Goal: Navigation & Orientation: Understand site structure

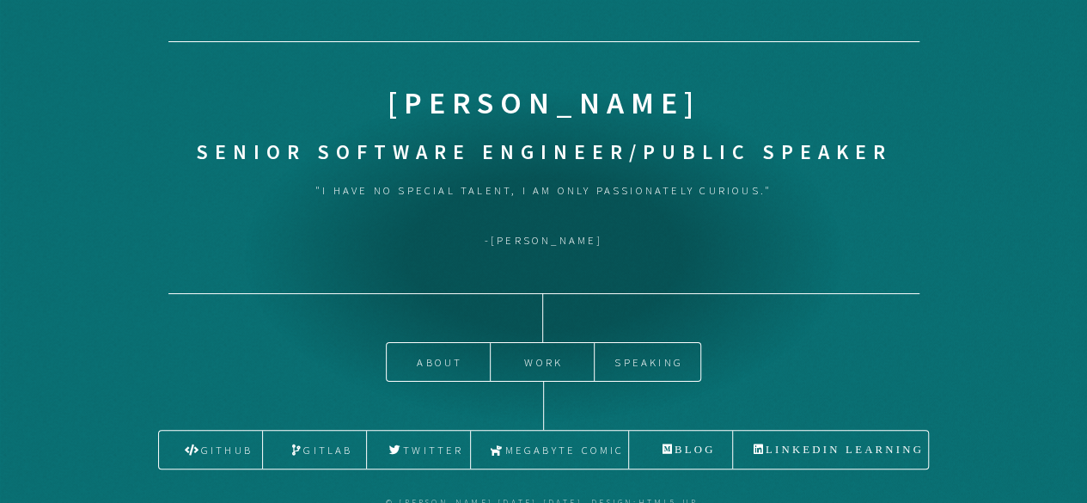
scroll to position [46, 0]
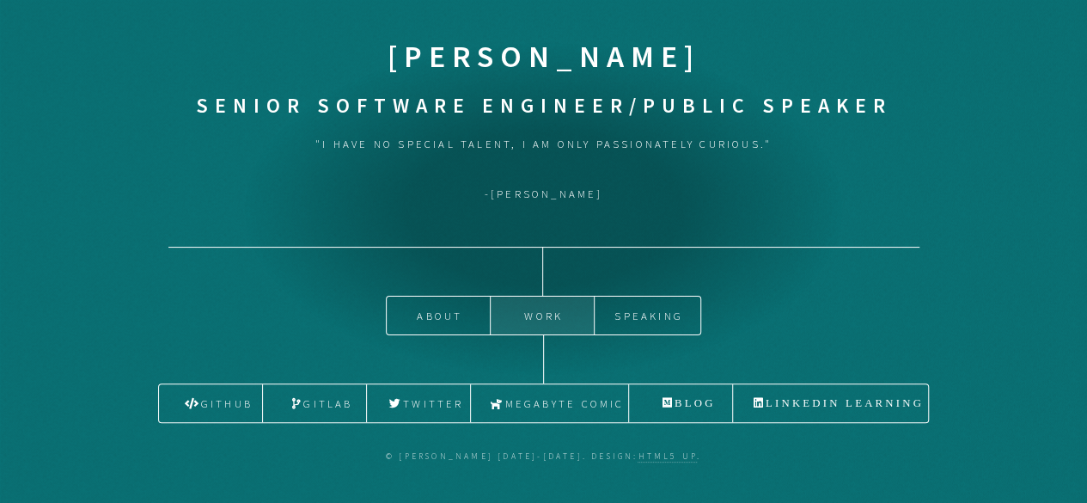
click at [545, 310] on link "Work" at bounding box center [542, 316] width 103 height 38
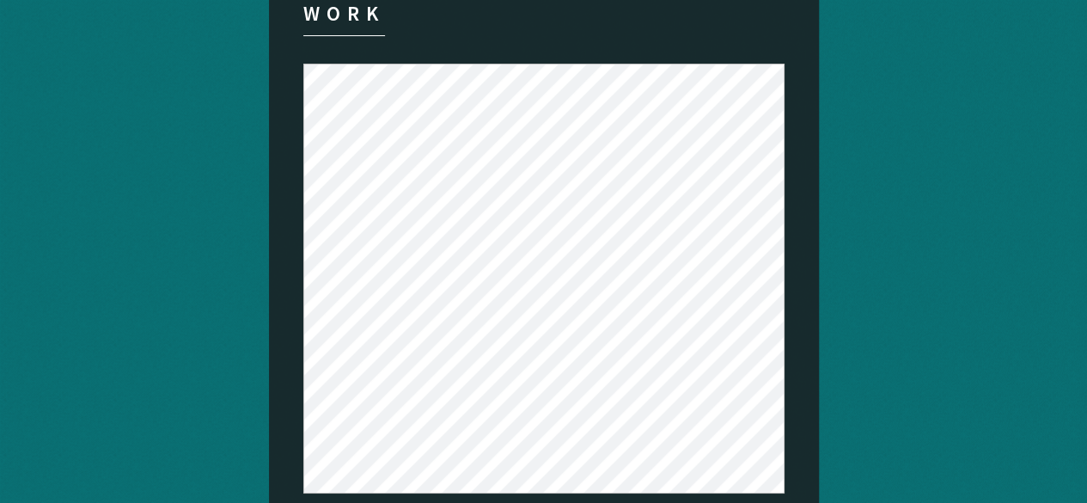
scroll to position [130, 0]
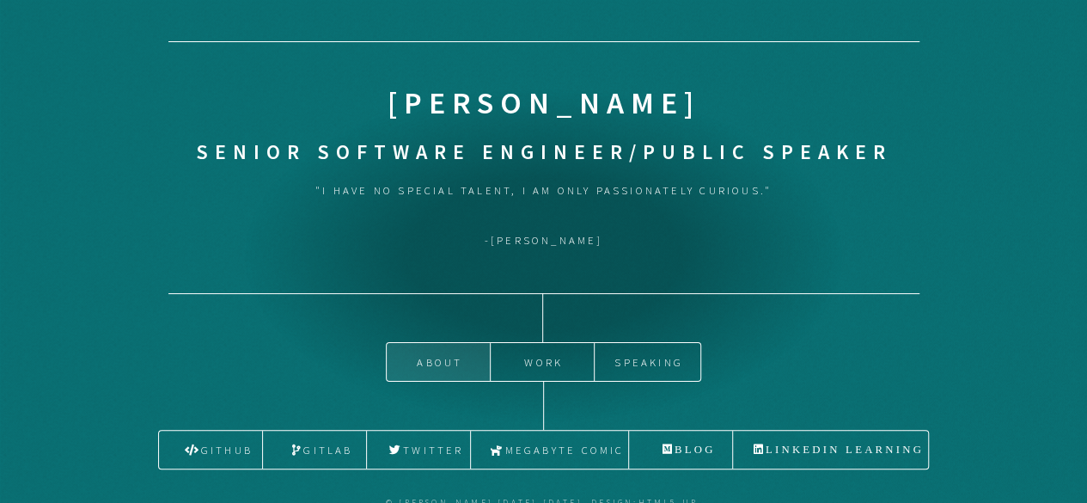
click at [404, 367] on link "About" at bounding box center [438, 362] width 103 height 38
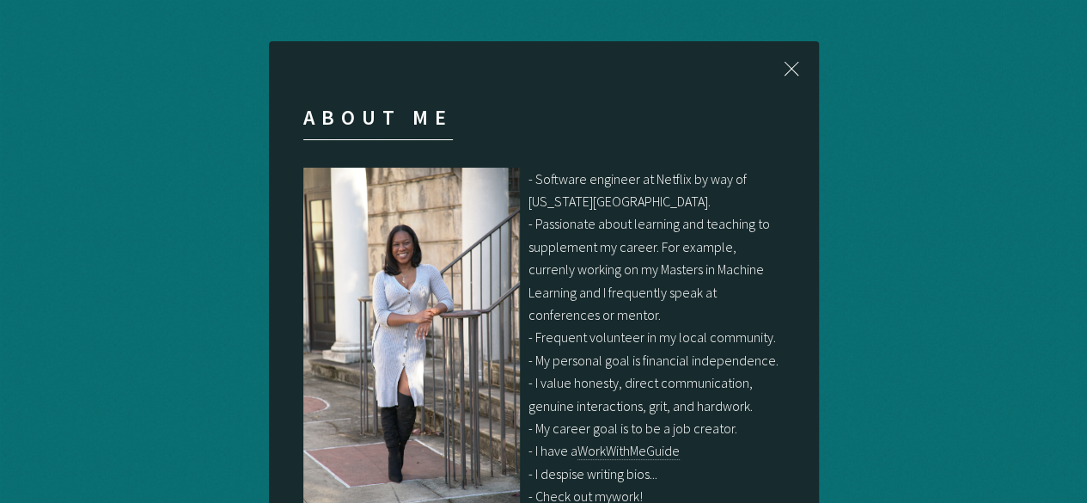
scroll to position [65, 0]
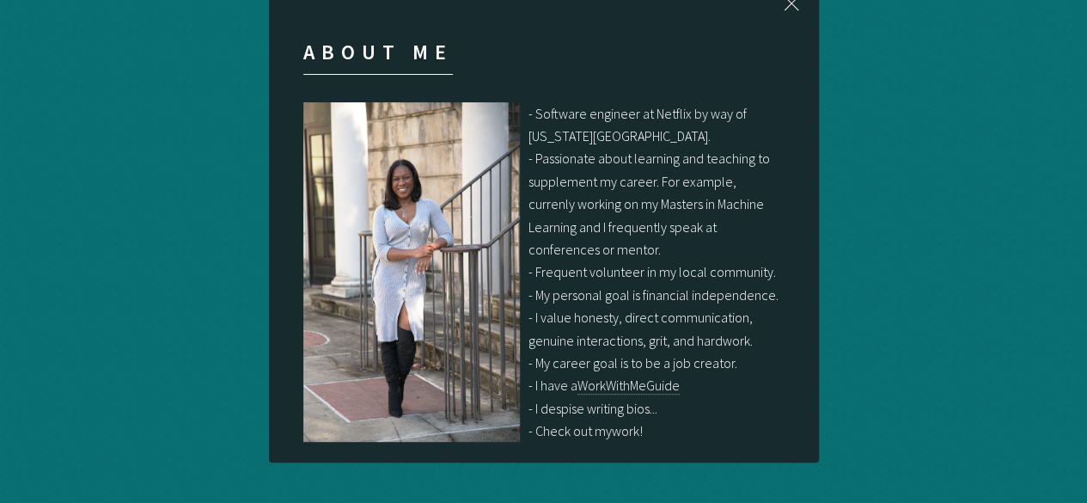
click at [633, 425] on link "work" at bounding box center [626, 431] width 28 height 18
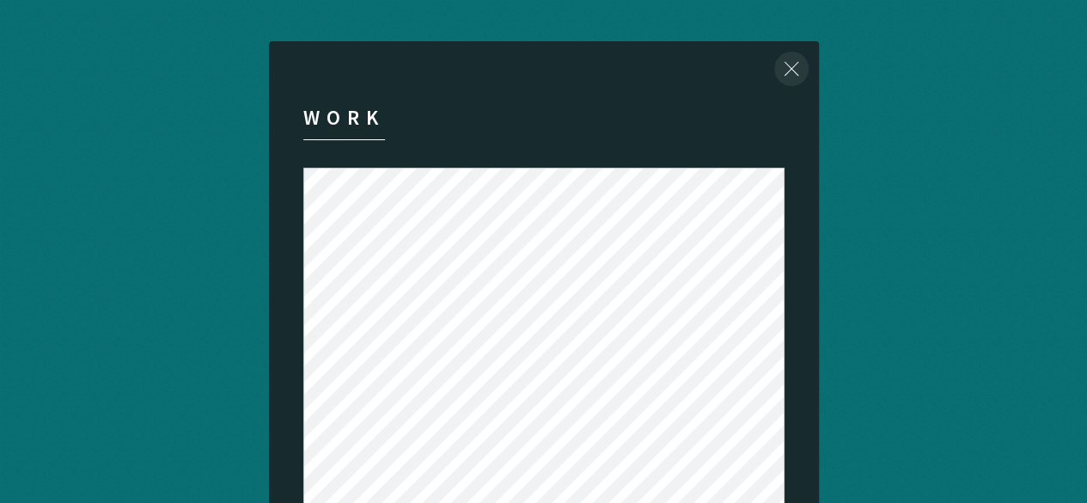
click at [787, 76] on div "Close" at bounding box center [791, 68] width 55 height 55
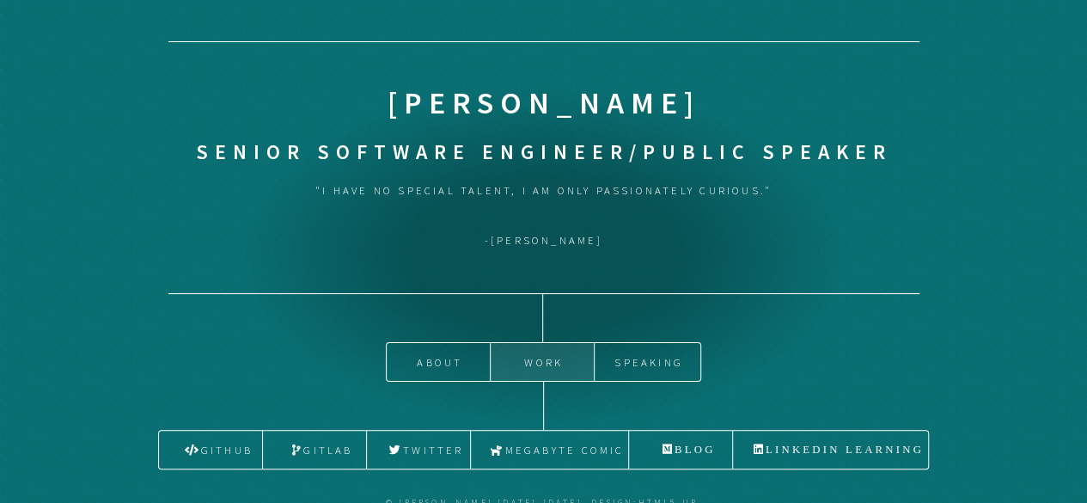
scroll to position [46, 0]
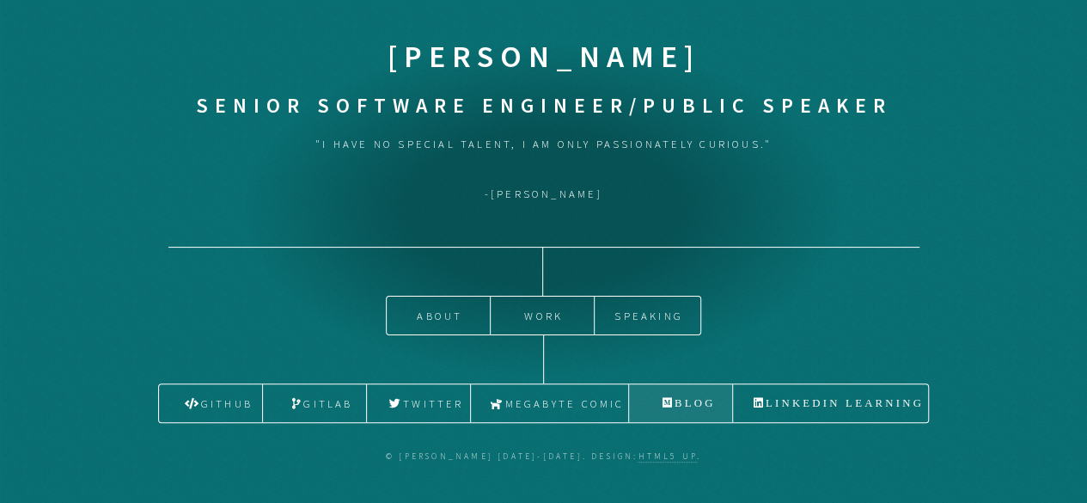
click at [688, 401] on link "Blog" at bounding box center [680, 403] width 103 height 38
click at [244, 404] on link "Github" at bounding box center [210, 403] width 103 height 38
click at [321, 408] on link "Gitlab" at bounding box center [314, 403] width 103 height 38
click at [676, 321] on link "Speaking" at bounding box center [648, 316] width 106 height 38
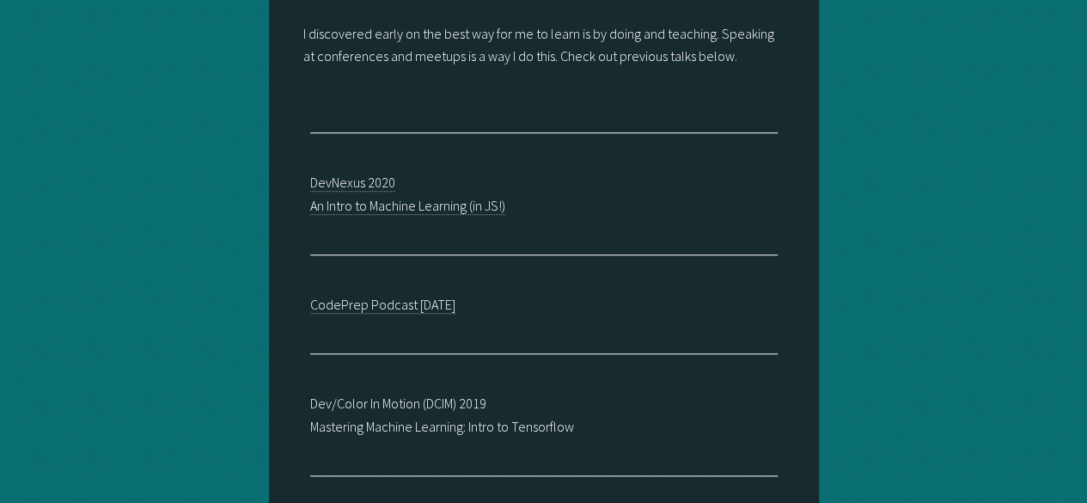
scroll to position [428, 0]
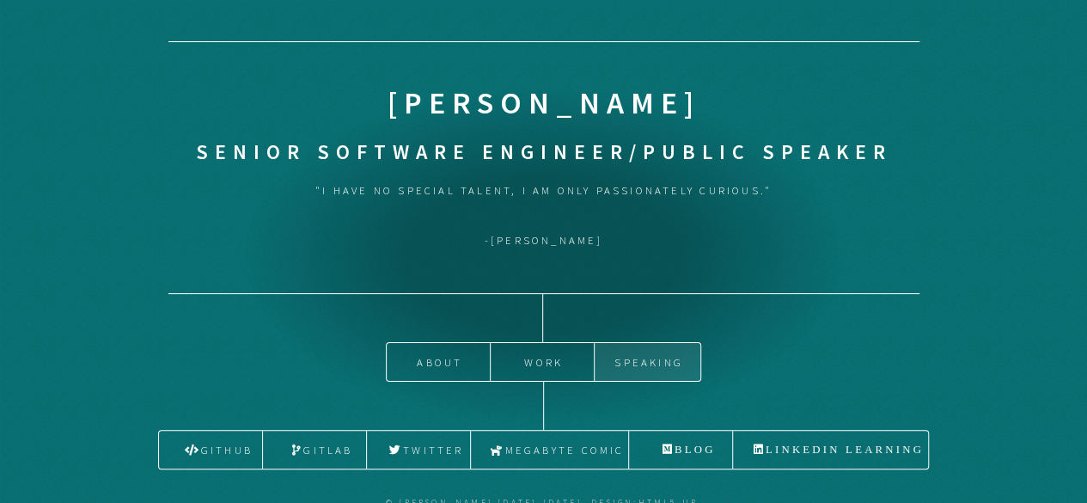
scroll to position [46, 0]
